Goal: Task Accomplishment & Management: Complete application form

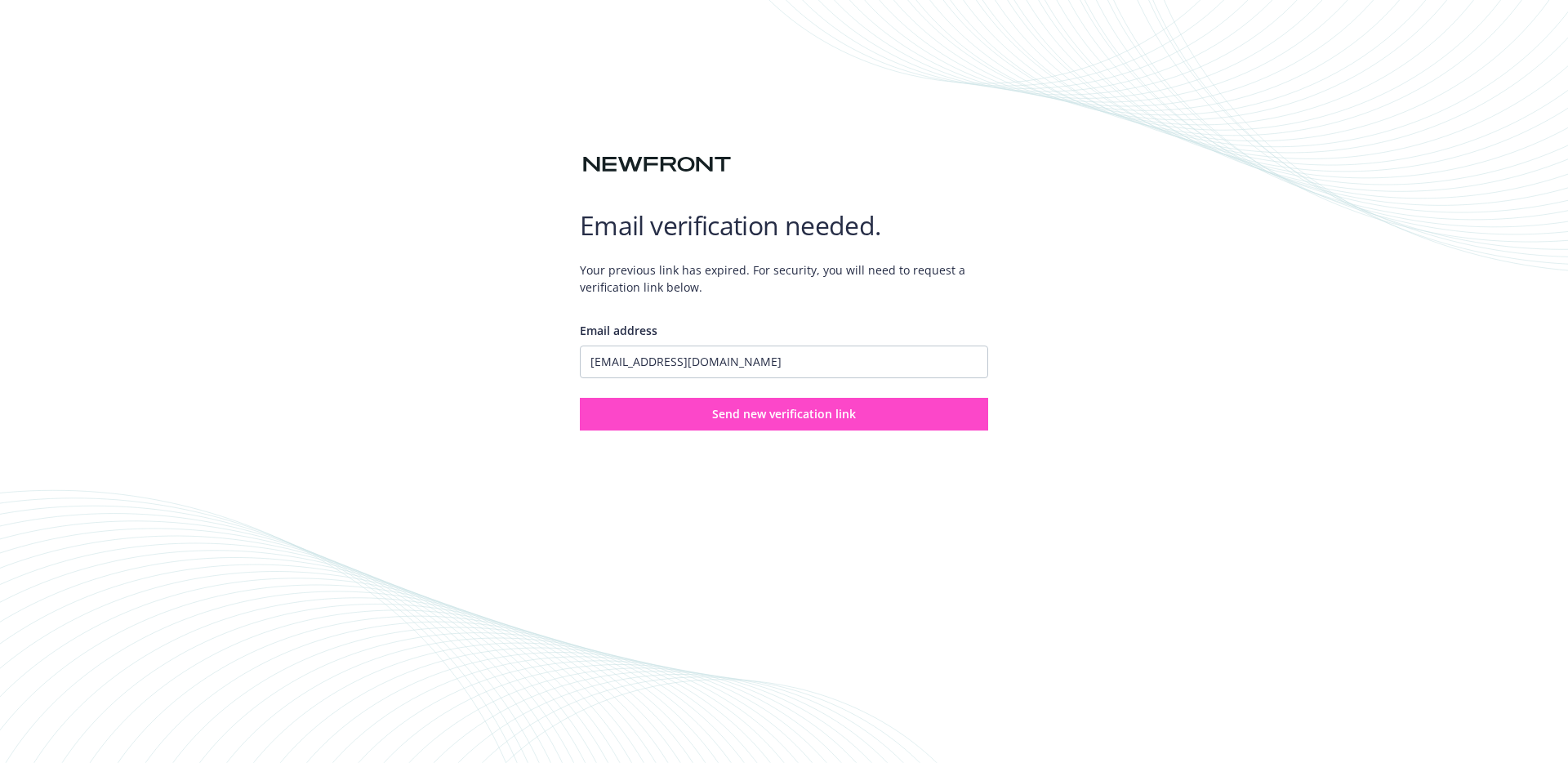
type input "[EMAIL_ADDRESS][DOMAIN_NAME]"
click at [724, 409] on span "Send new verification link" at bounding box center [784, 413] width 143 height 15
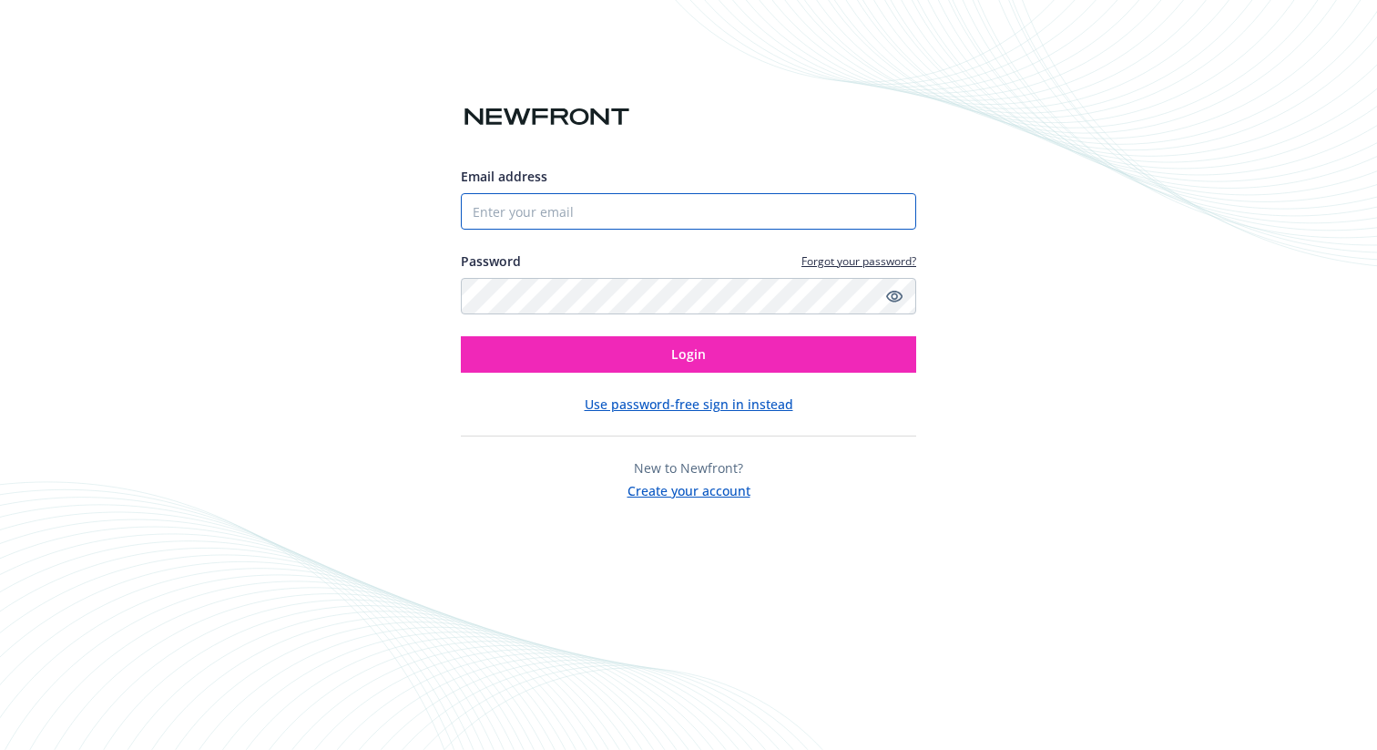
click at [594, 221] on input "Email address" at bounding box center [688, 211] width 455 height 36
paste input "https://app.newfront.com/"
type input "https://app.newfront.com/"
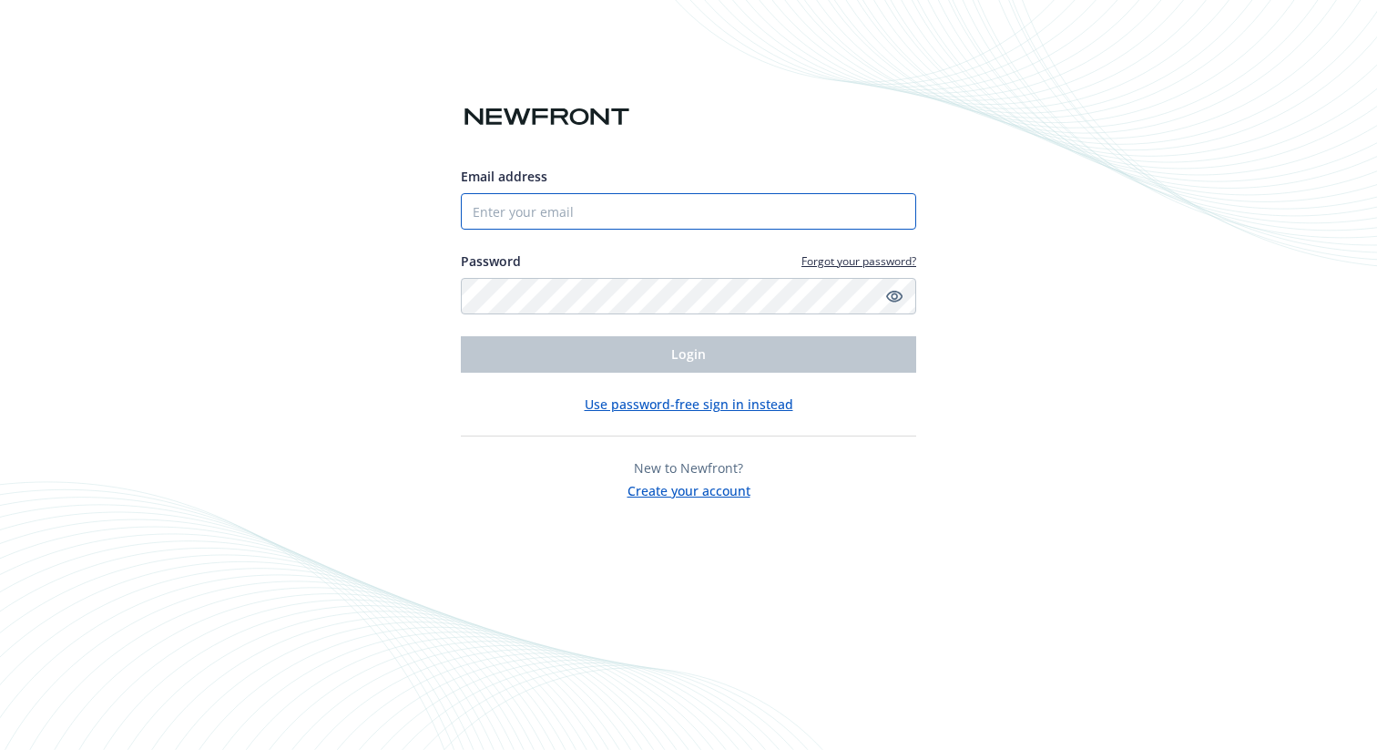
click at [539, 221] on input "Email address" at bounding box center [688, 211] width 455 height 36
paste input "jadenwu39+lzovx@gmail.com"
type input "jadenwu39+lzovx@gmail.com"
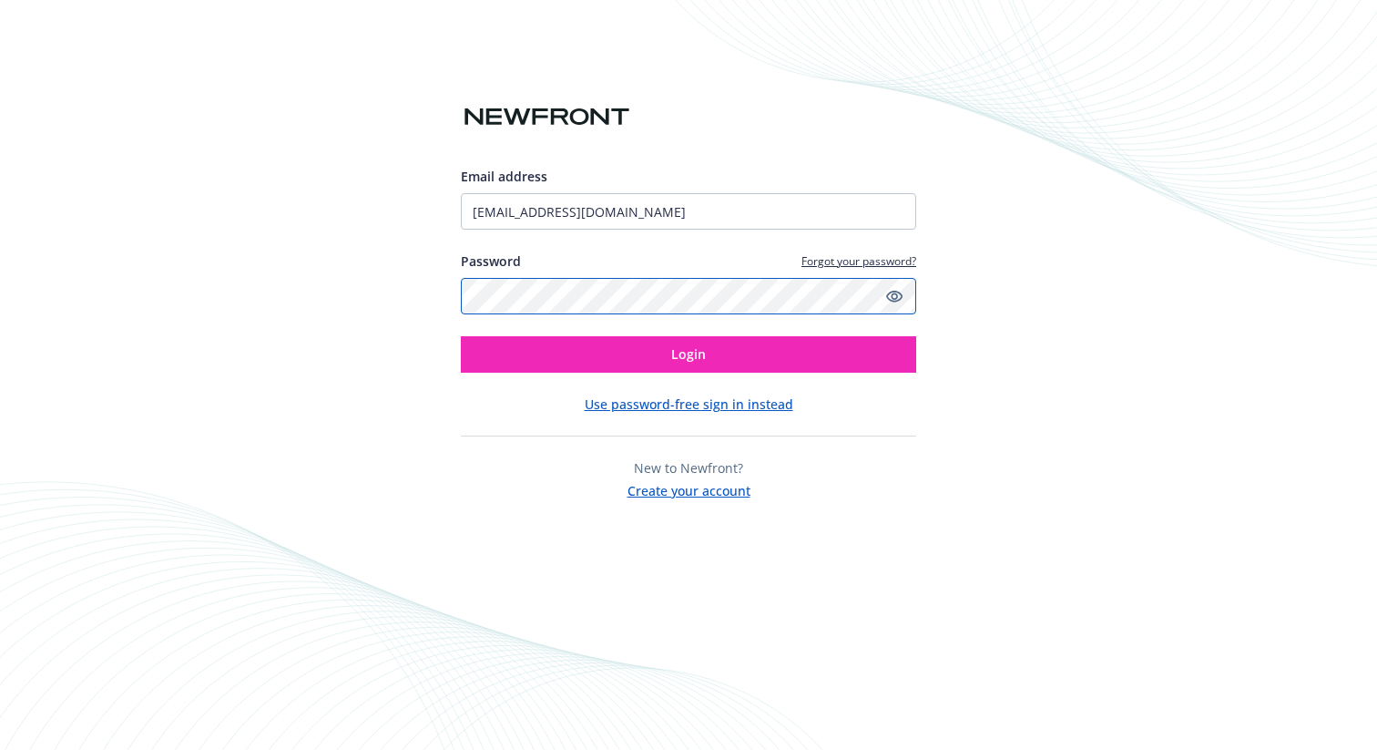
click at [461, 336] on button "Login" at bounding box center [688, 354] width 455 height 36
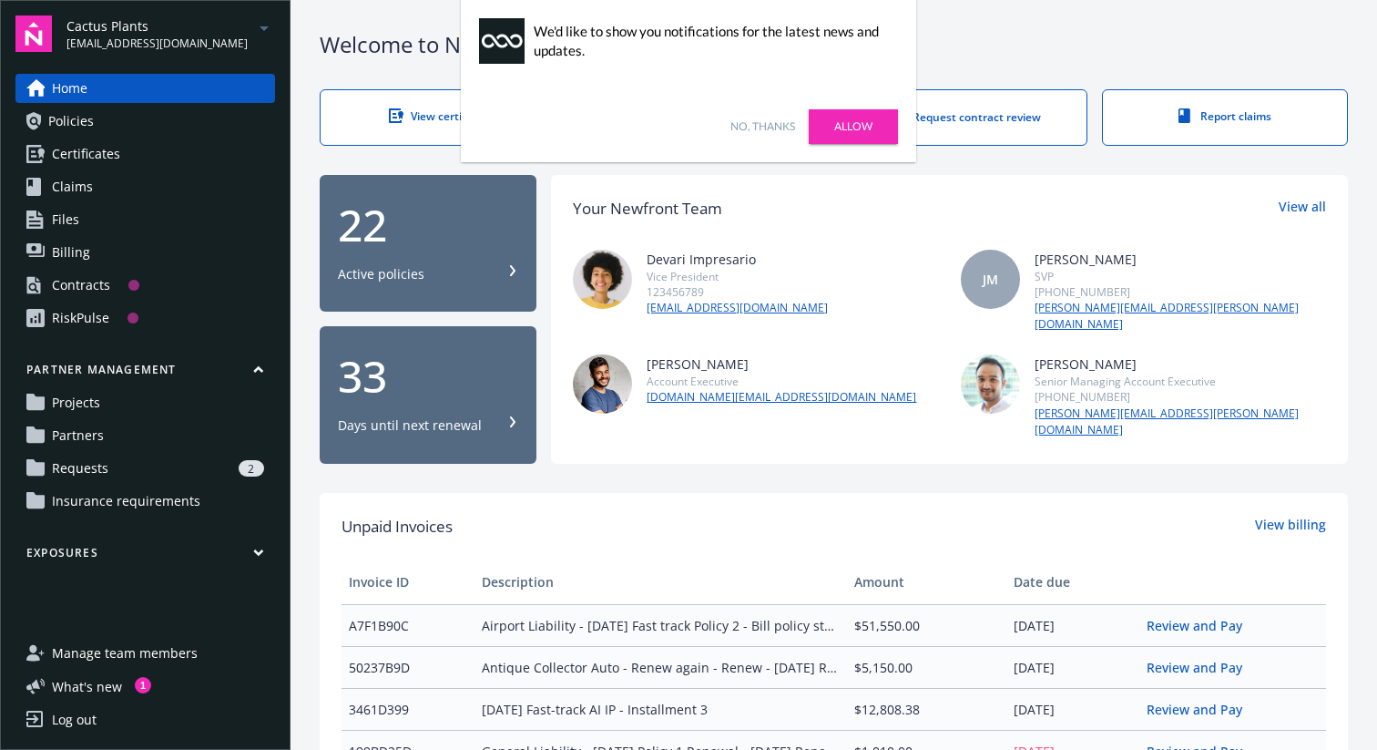
click at [267, 30] on icon "arrowDropDown" at bounding box center [264, 28] width 22 height 22
click at [189, 148] on span "Way Super Cool Company" at bounding box center [155, 146] width 160 height 37
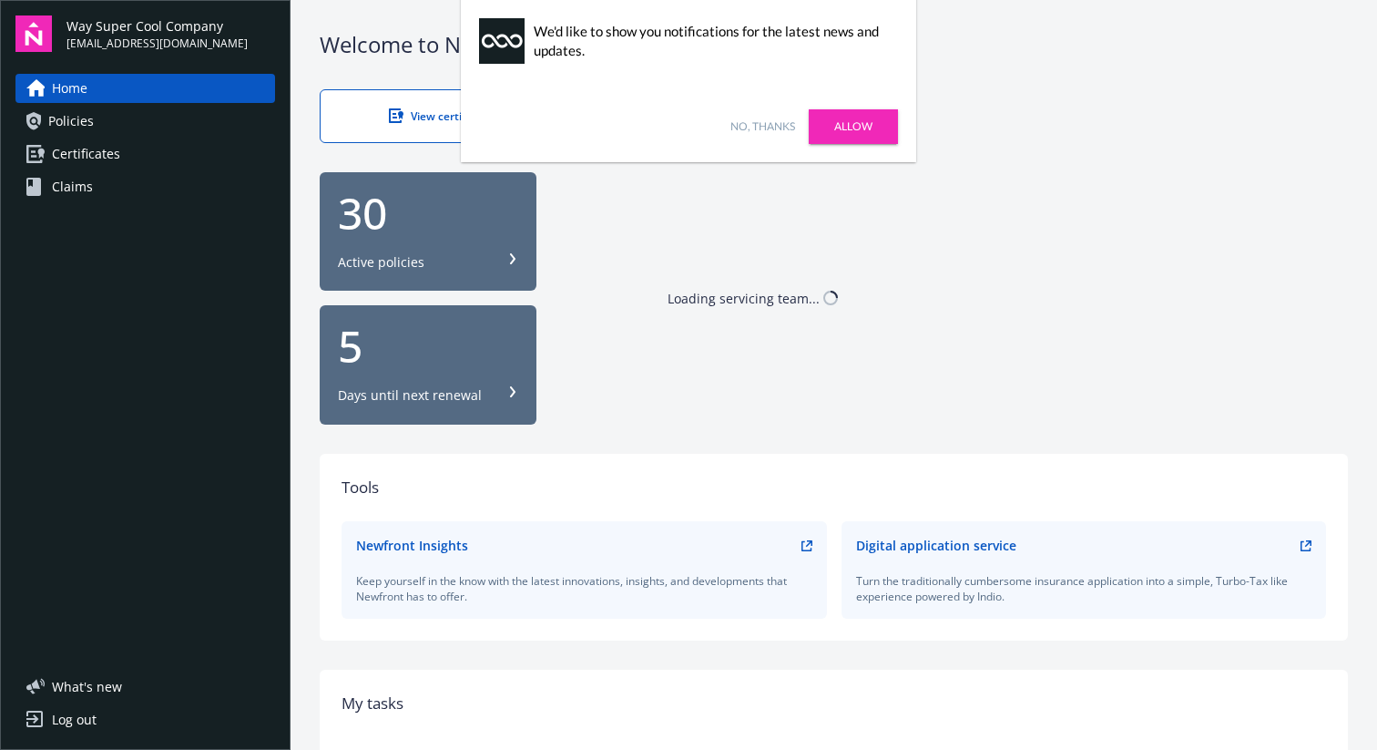
click at [769, 118] on link "No, thanks" at bounding box center [762, 126] width 65 height 16
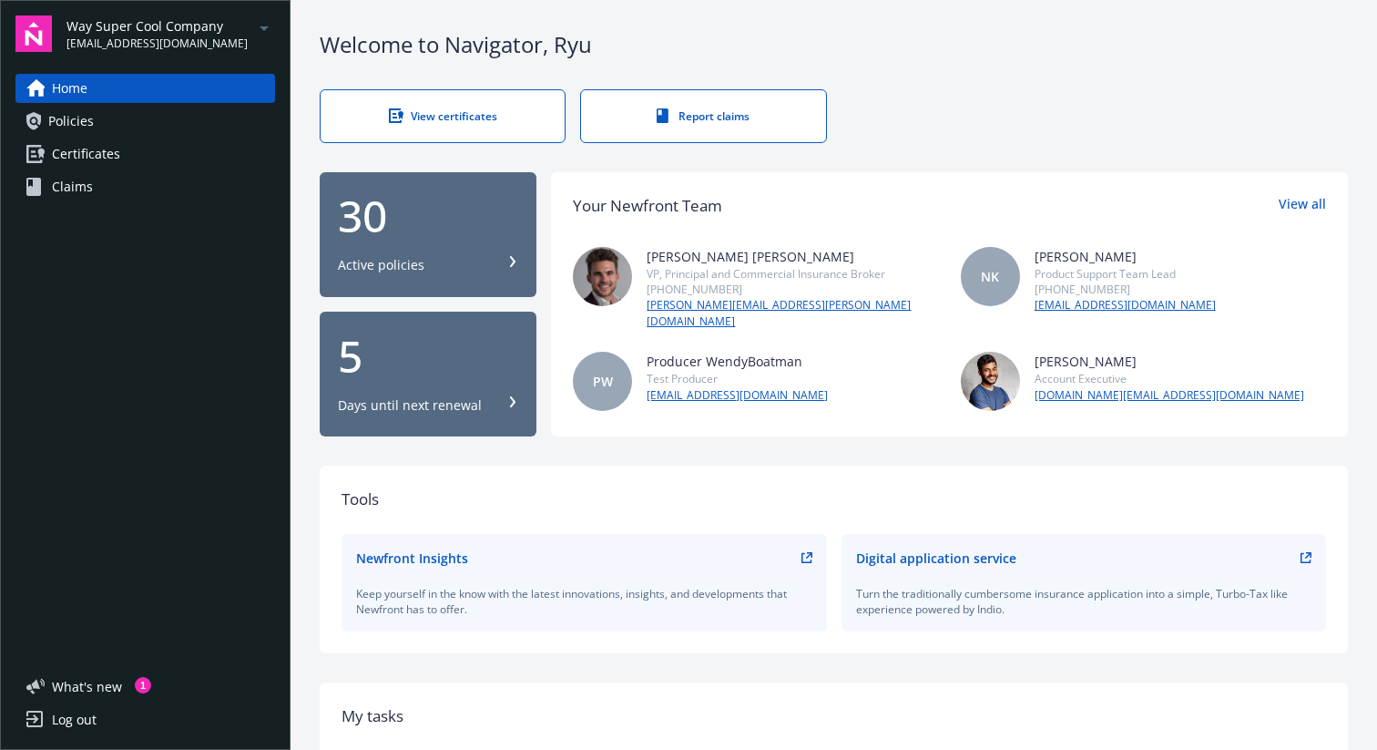
click at [264, 29] on icon "arrowDropDown" at bounding box center [264, 28] width 9 height 5
click at [163, 148] on span "Way Super Cool Company" at bounding box center [155, 146] width 160 height 37
click at [271, 29] on icon "arrowDropDown" at bounding box center [264, 28] width 22 height 22
click at [192, 105] on span "Cactus Plants" at bounding box center [155, 108] width 160 height 37
click at [79, 716] on div "Log out" at bounding box center [74, 719] width 45 height 29
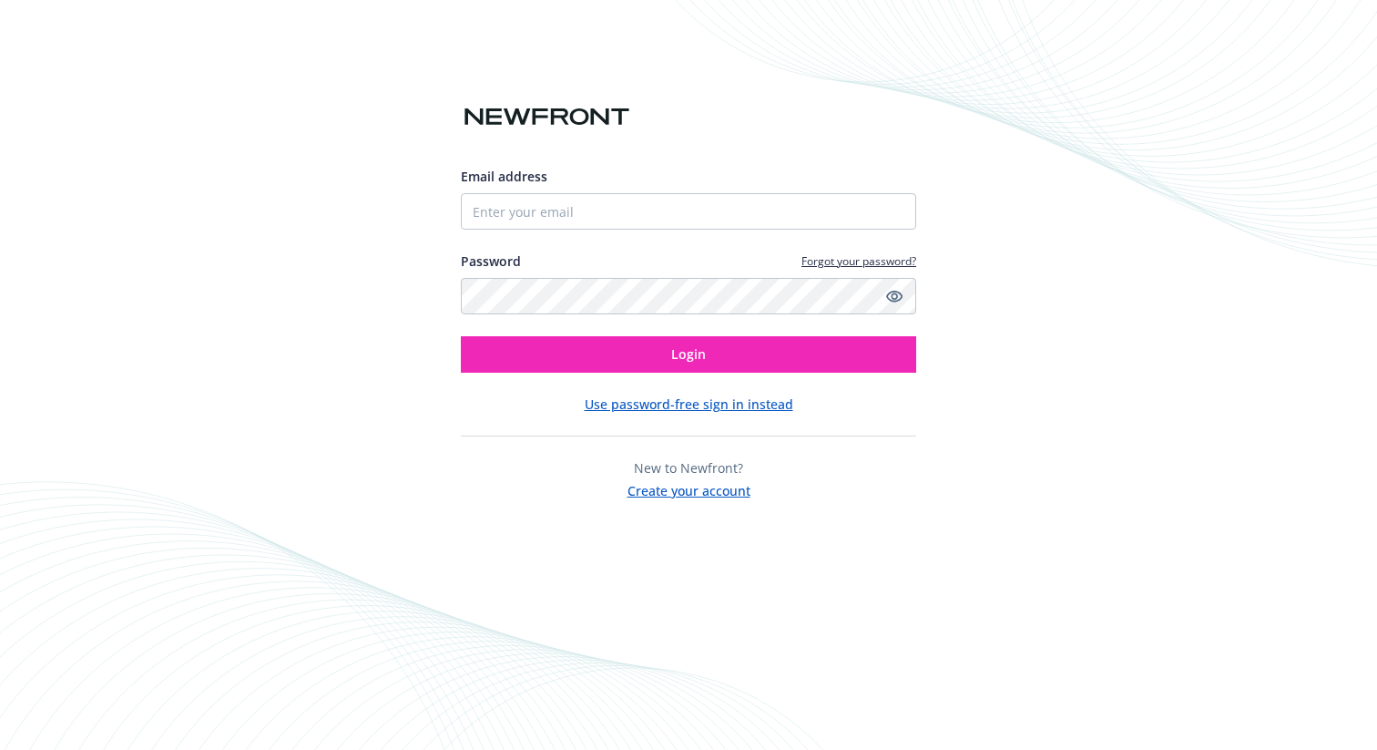
click at [699, 405] on button "Use password-free sign in instead" at bounding box center [689, 403] width 209 height 19
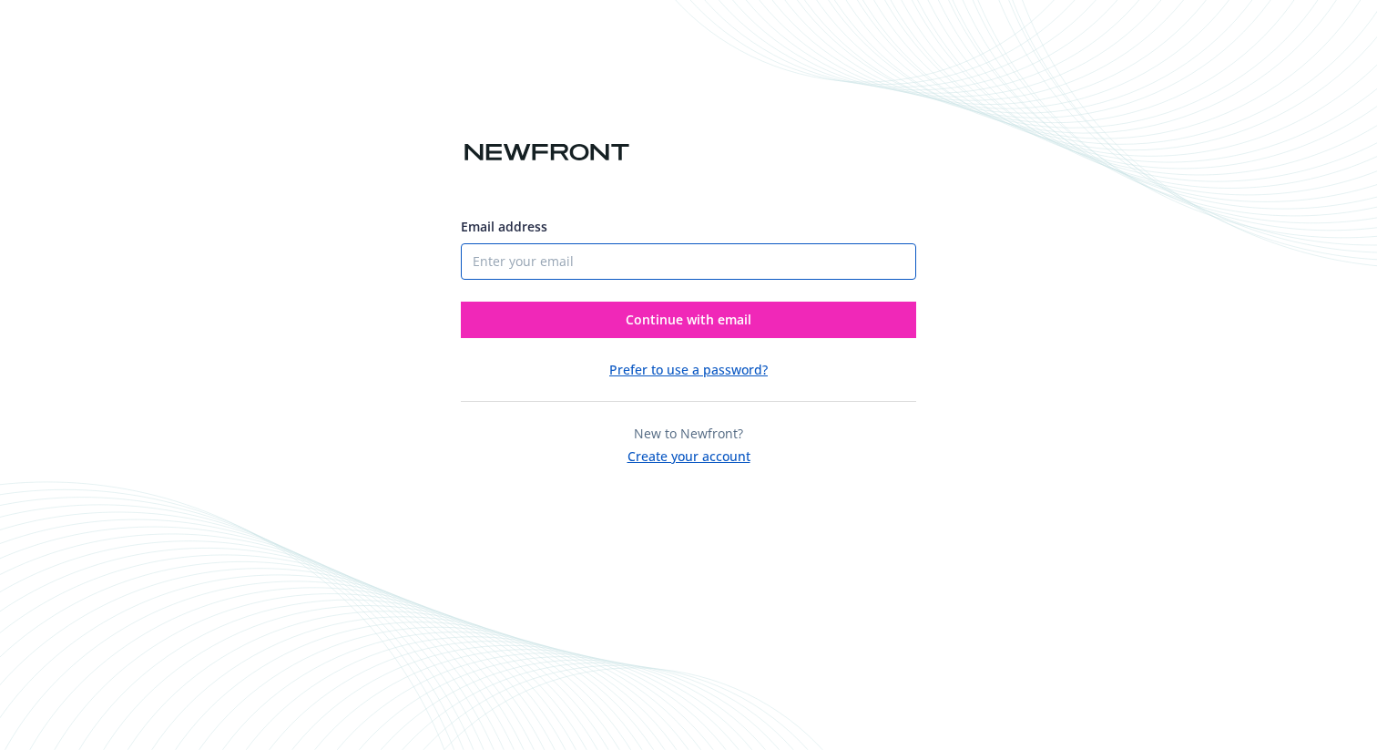
click at [681, 267] on input "Email address" at bounding box center [688, 261] width 455 height 36
paste input "[EMAIL_ADDRESS][DOMAIN_NAME]"
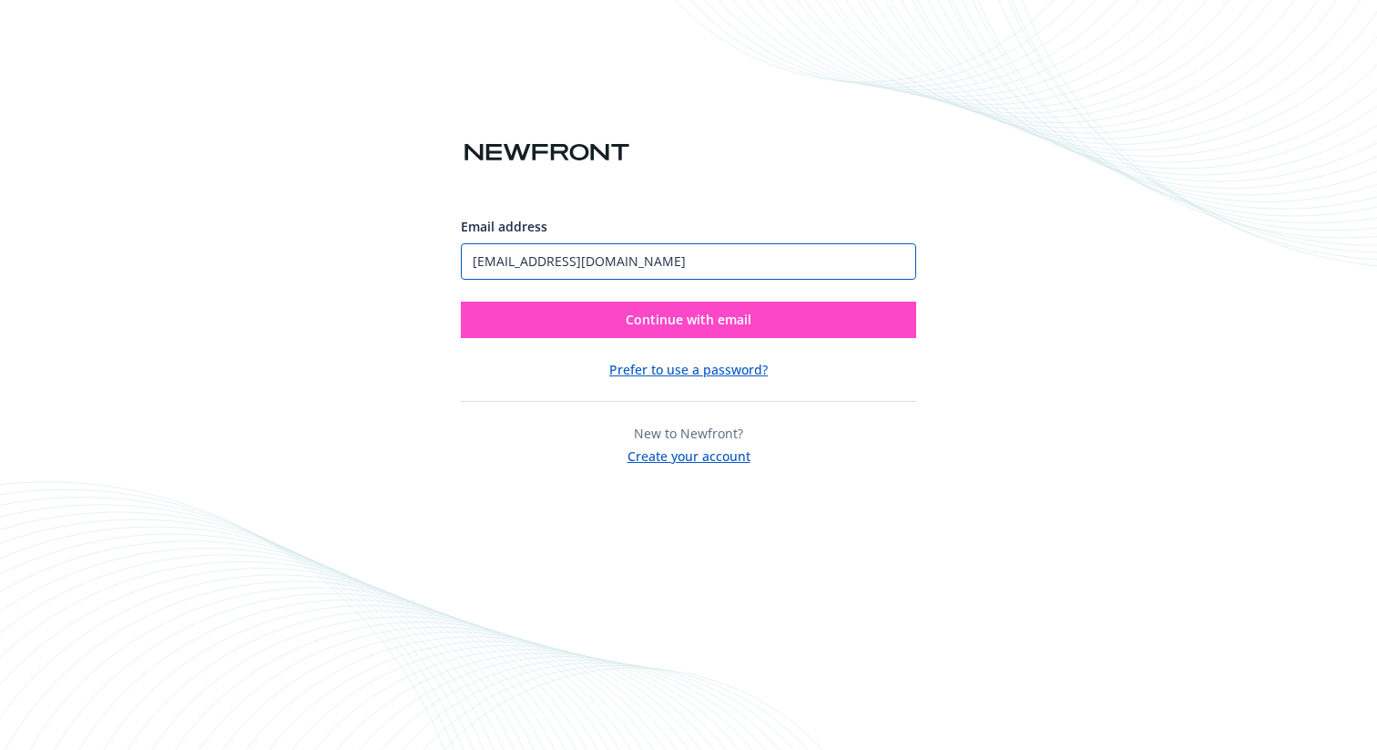
type input "jadenwu39+lzovx@gmail.com"
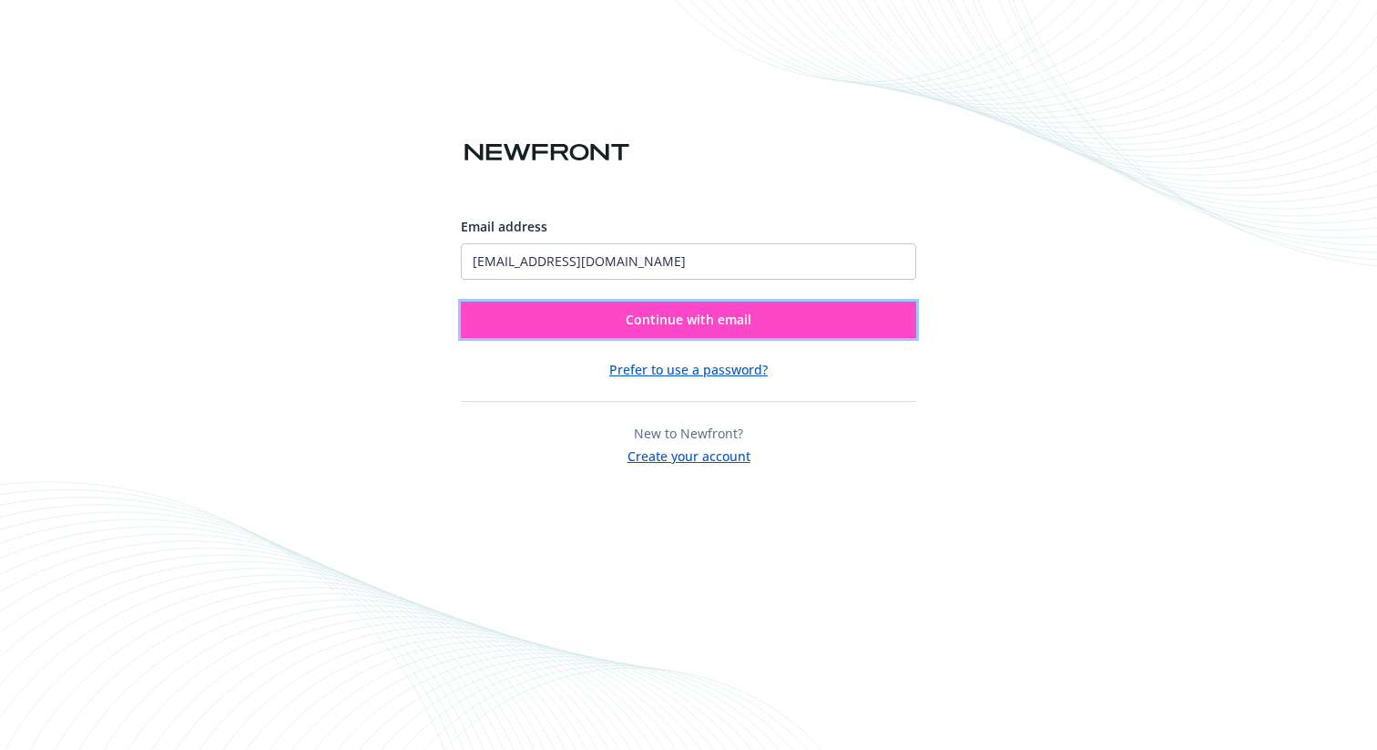
click at [684, 321] on span "Continue with email" at bounding box center [689, 319] width 126 height 17
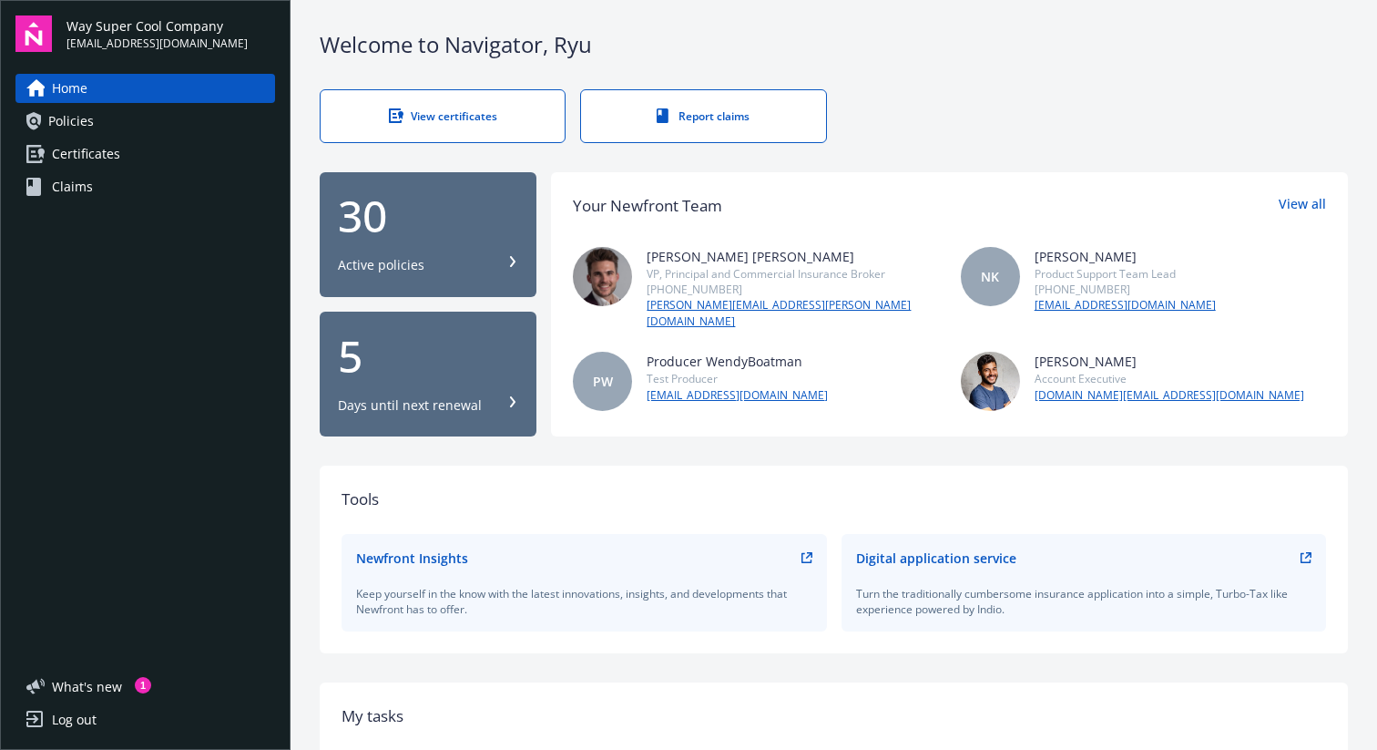
click at [96, 732] on div "Log out" at bounding box center [74, 719] width 45 height 29
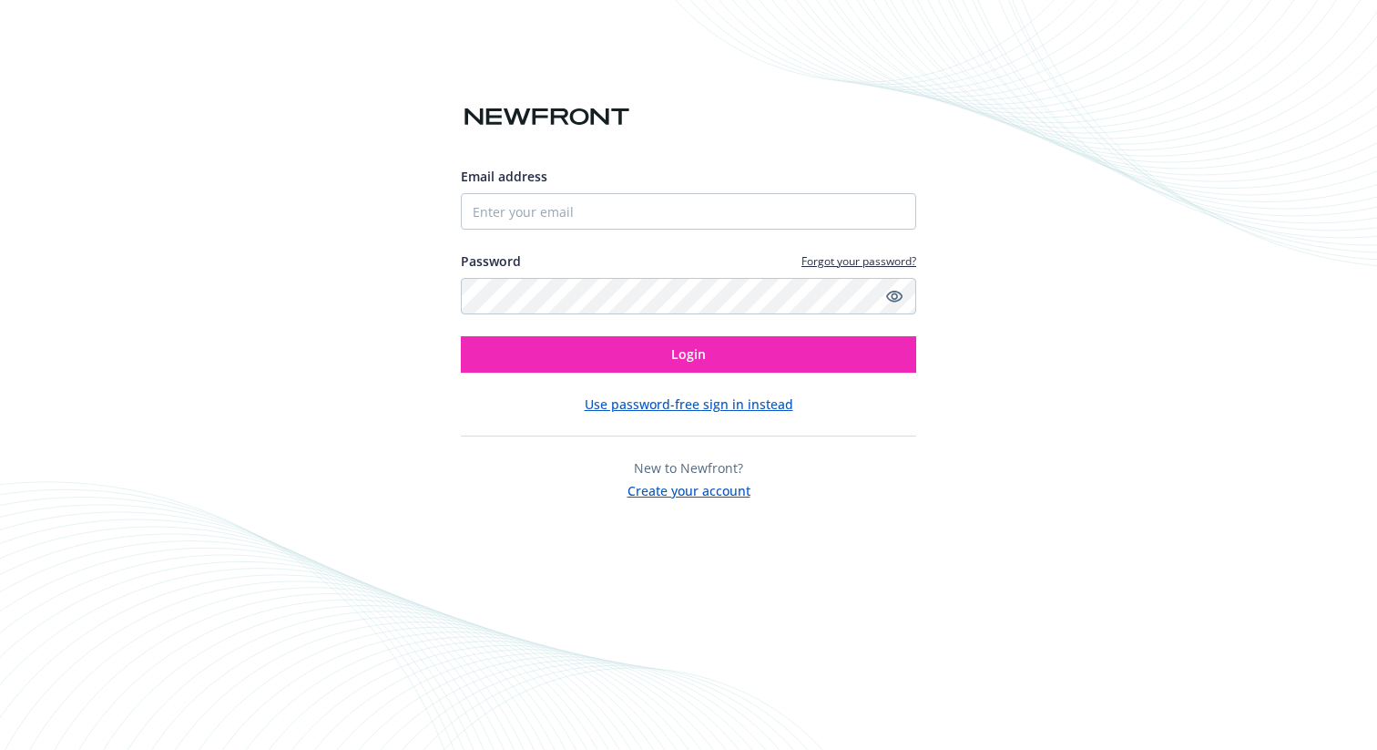
click at [709, 490] on button "Create your account" at bounding box center [689, 488] width 123 height 23
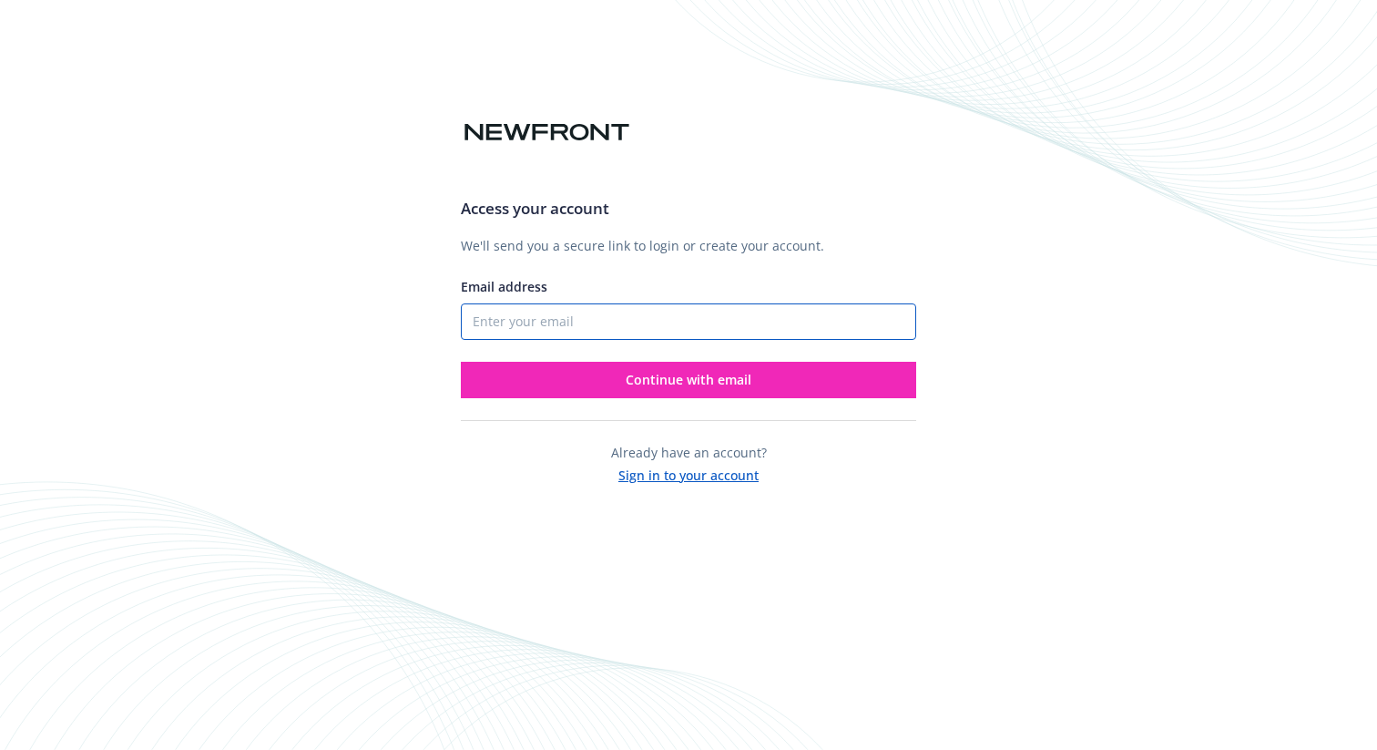
click at [549, 322] on input "Email address" at bounding box center [688, 321] width 455 height 36
paste input "[EMAIL_ADDRESS][PERSON_NAME][DOMAIN_NAME]"
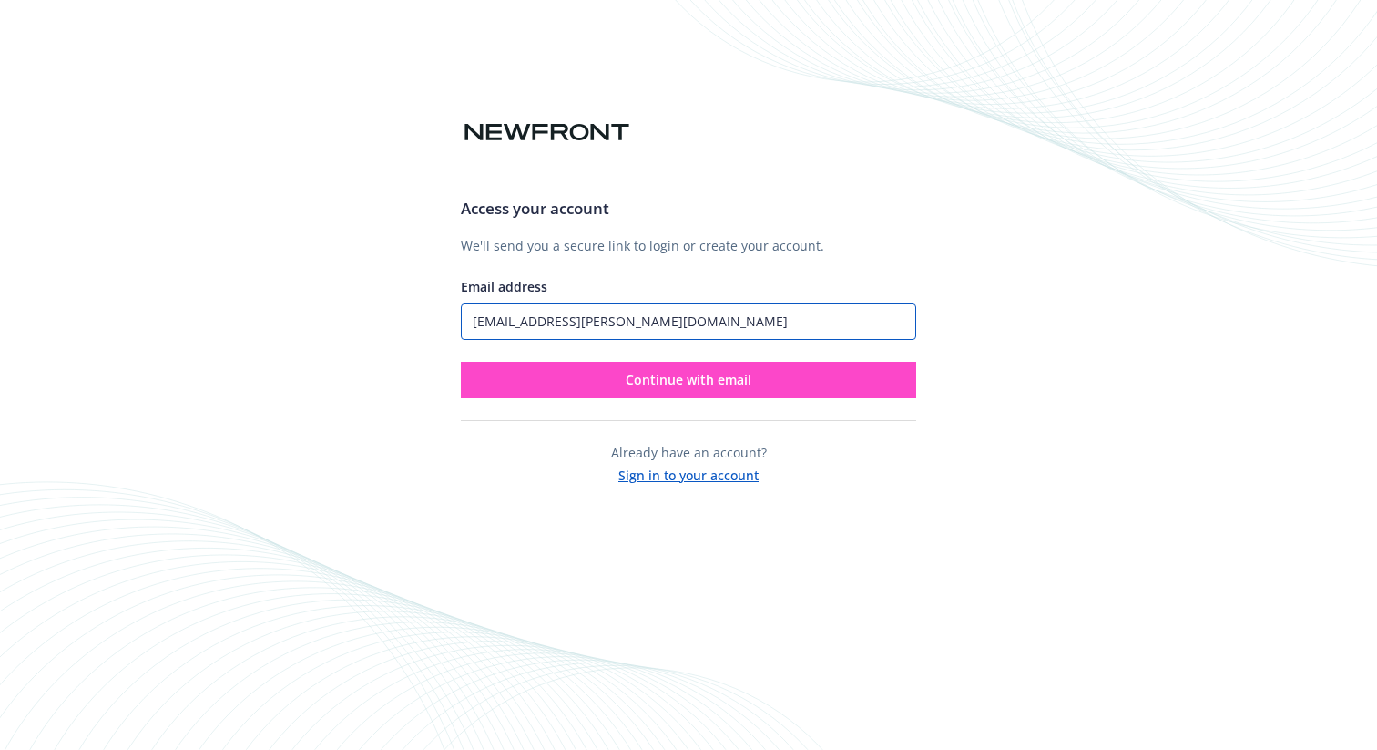
type input "[EMAIL_ADDRESS][PERSON_NAME][DOMAIN_NAME]"
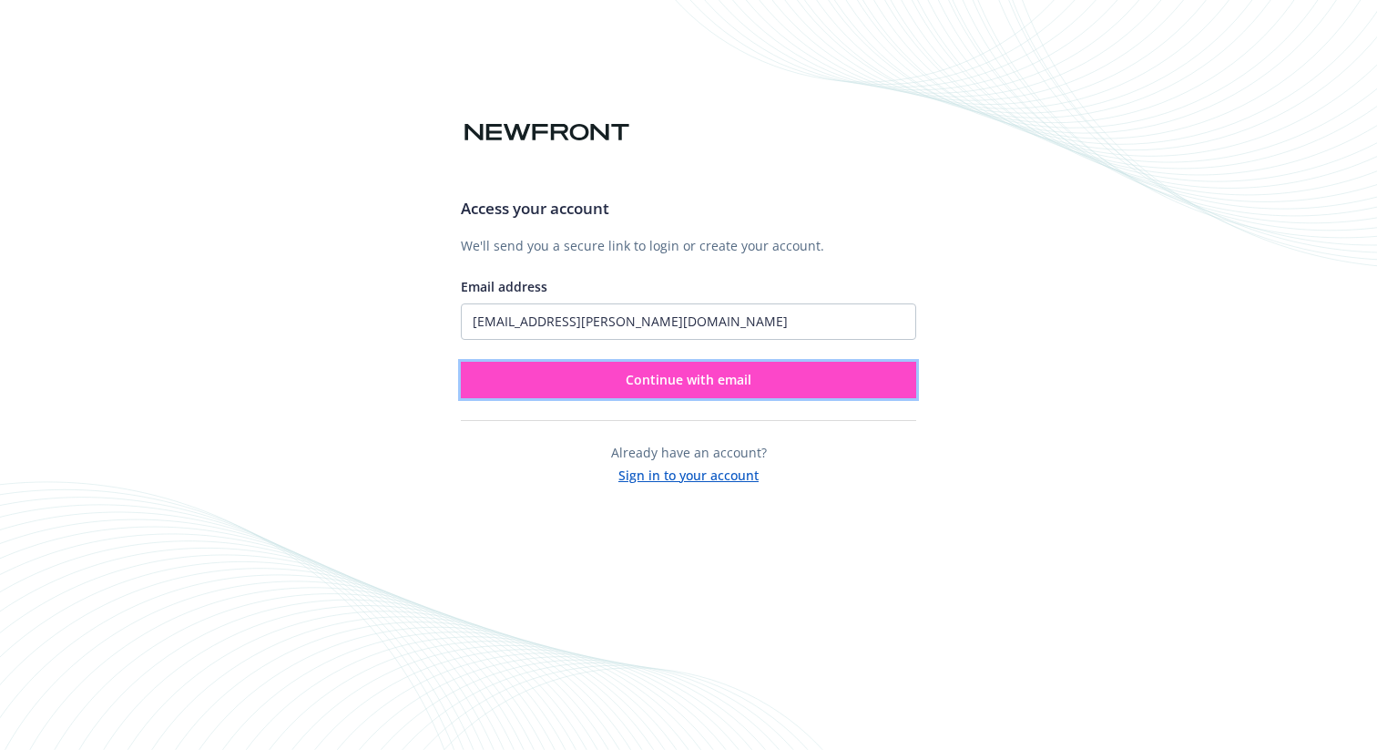
click at [627, 384] on span "Continue with email" at bounding box center [689, 379] width 126 height 17
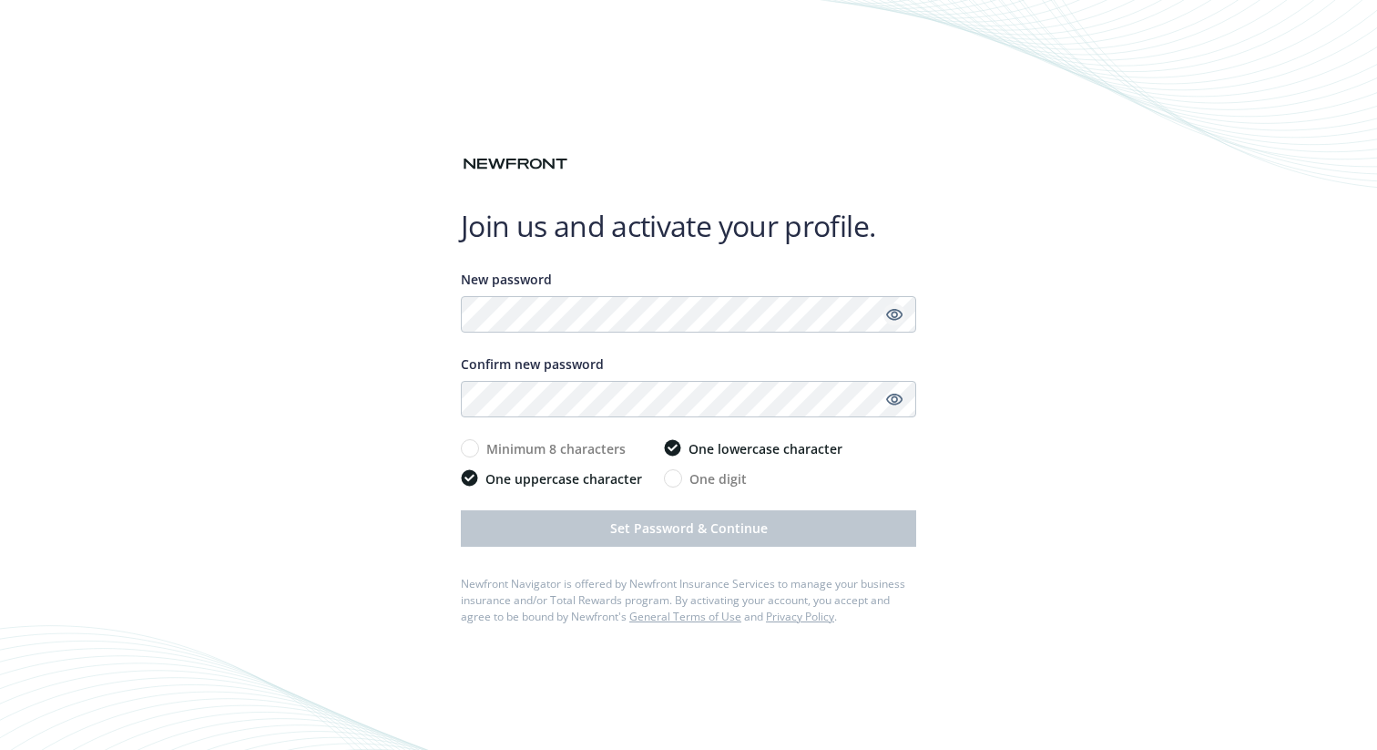
click at [890, 311] on icon "Show password" at bounding box center [894, 315] width 16 height 12
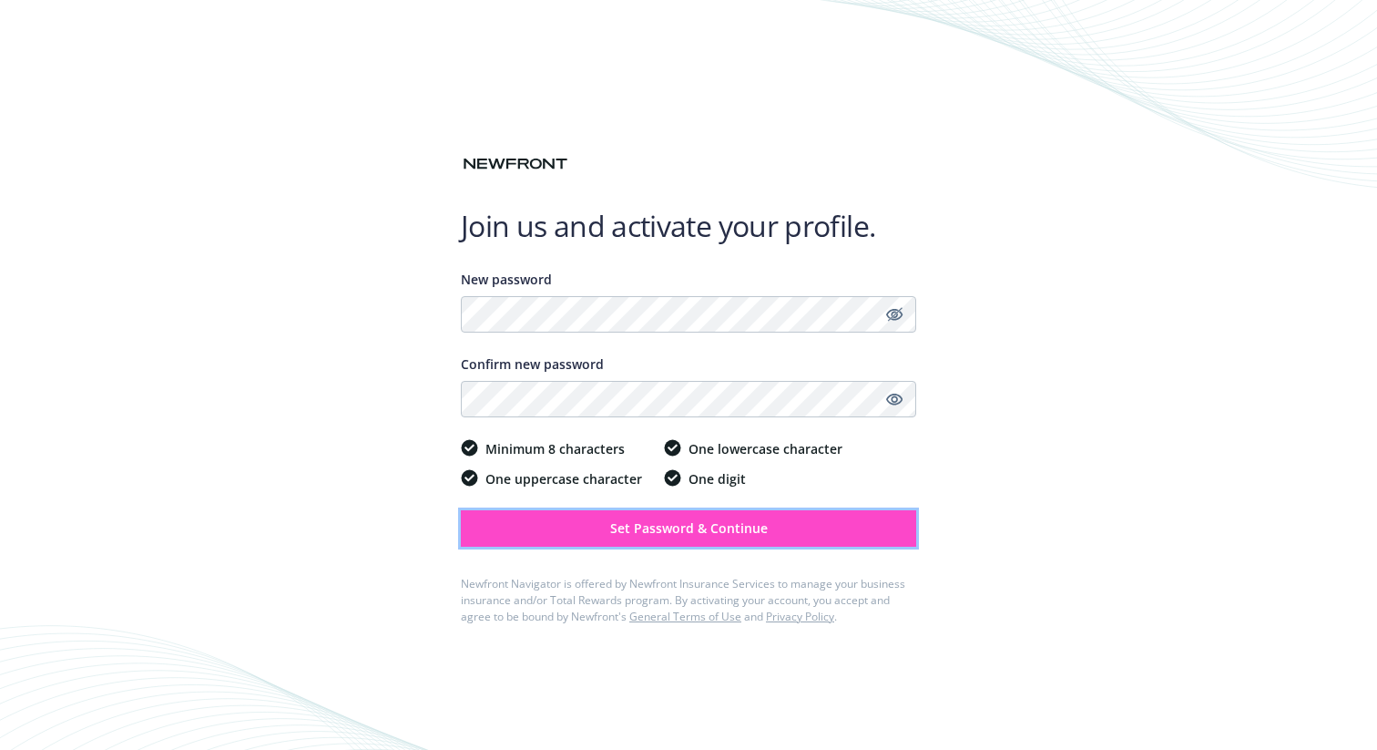
click at [785, 516] on button "Set Password & Continue" at bounding box center [688, 528] width 455 height 36
